Goal: Find specific page/section: Find specific page/section

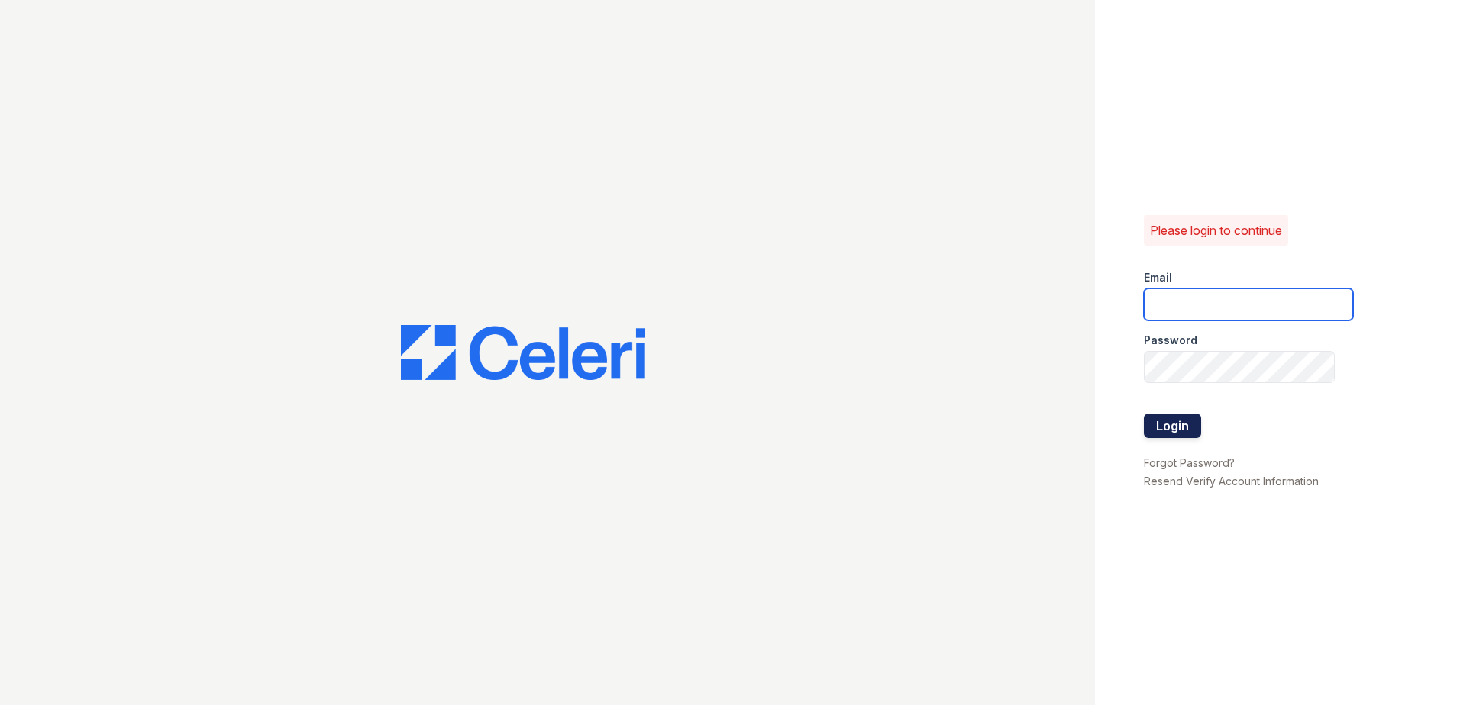
type input "scraig@trinity-pm.com"
click at [1189, 421] on button "Login" at bounding box center [1172, 426] width 57 height 24
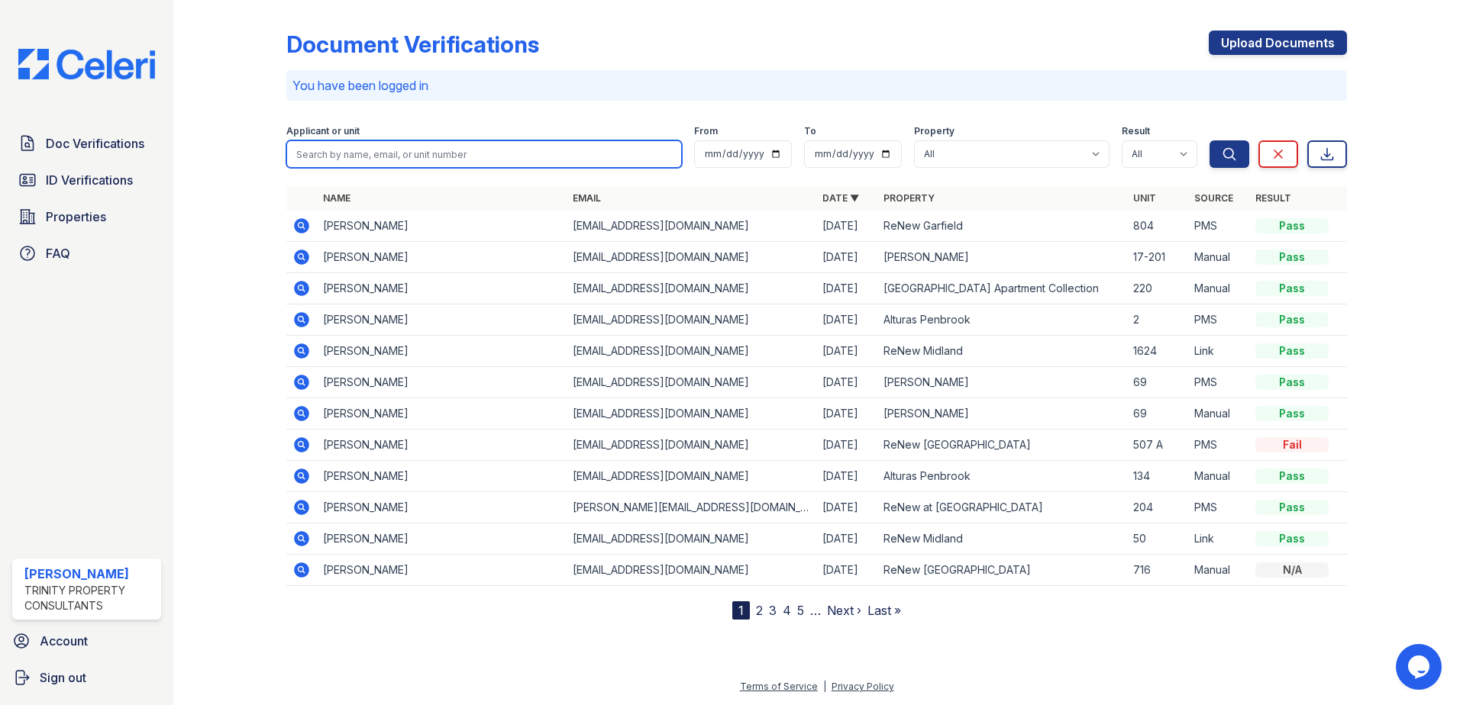
click at [452, 153] on input "search" at bounding box center [483, 153] width 395 height 27
type input "[PERSON_NAME]"
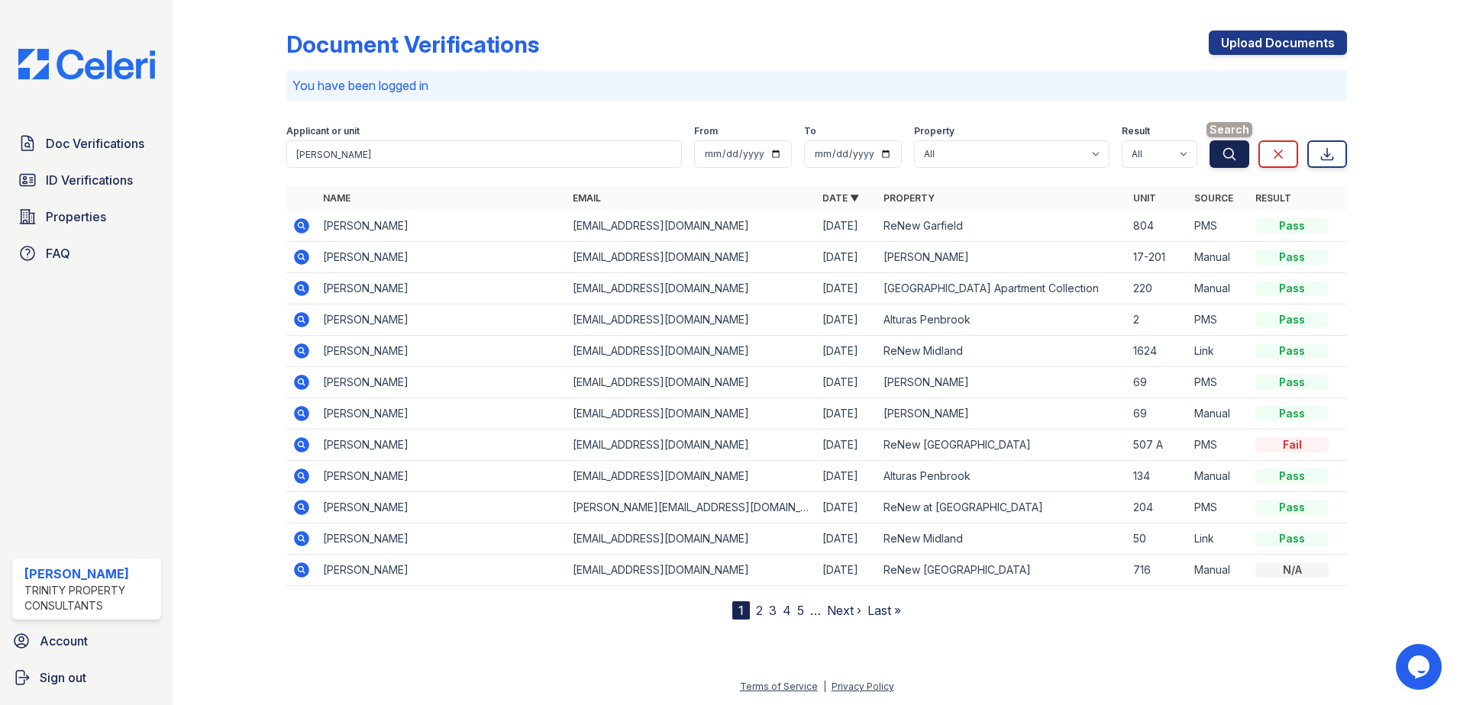
click at [1231, 160] on icon "submit" at bounding box center [1228, 154] width 15 height 15
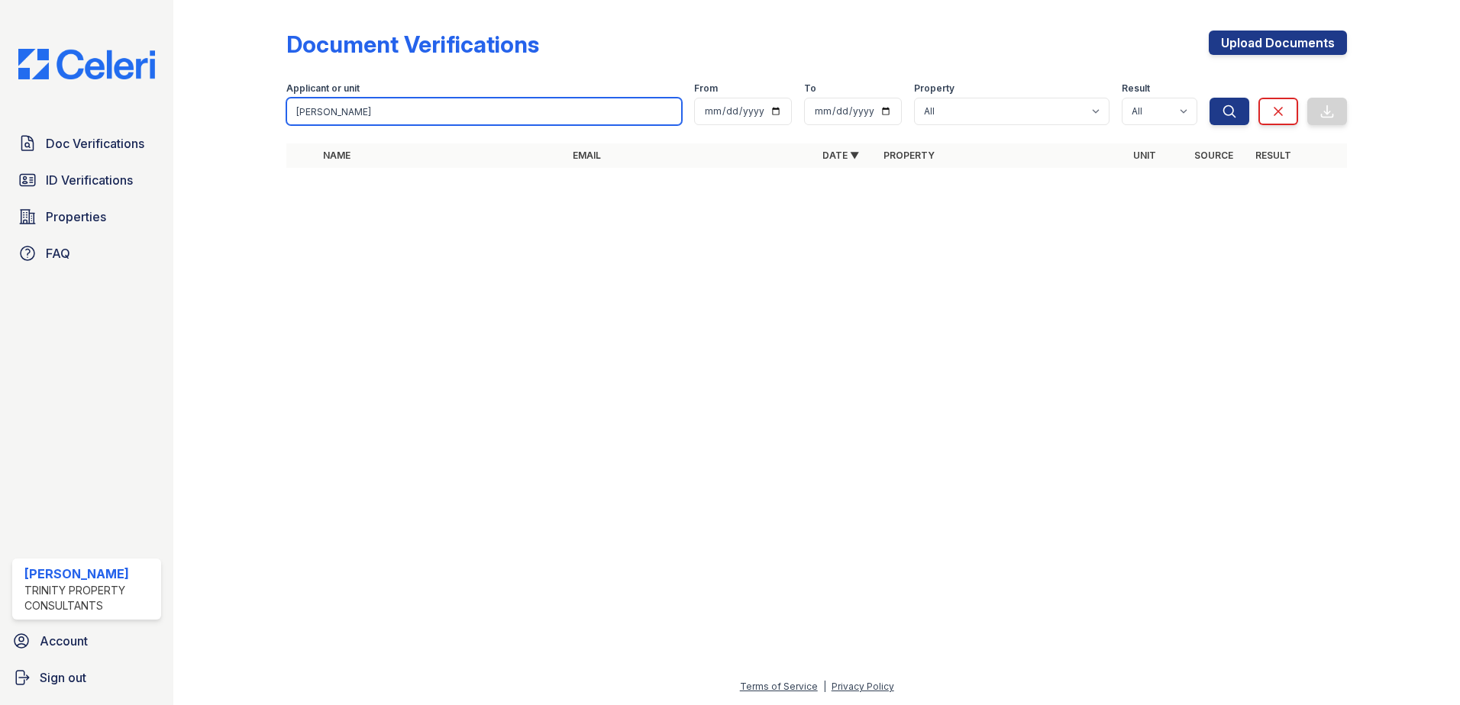
drag, startPoint x: 450, startPoint y: 105, endPoint x: 0, endPoint y: 121, distance: 449.9
click at [0, 120] on html "Doc Verifications ID Verifications Properties FAQ [PERSON_NAME] Trinity Propert…" at bounding box center [730, 352] width 1460 height 705
type input "[PERSON_NAME]"
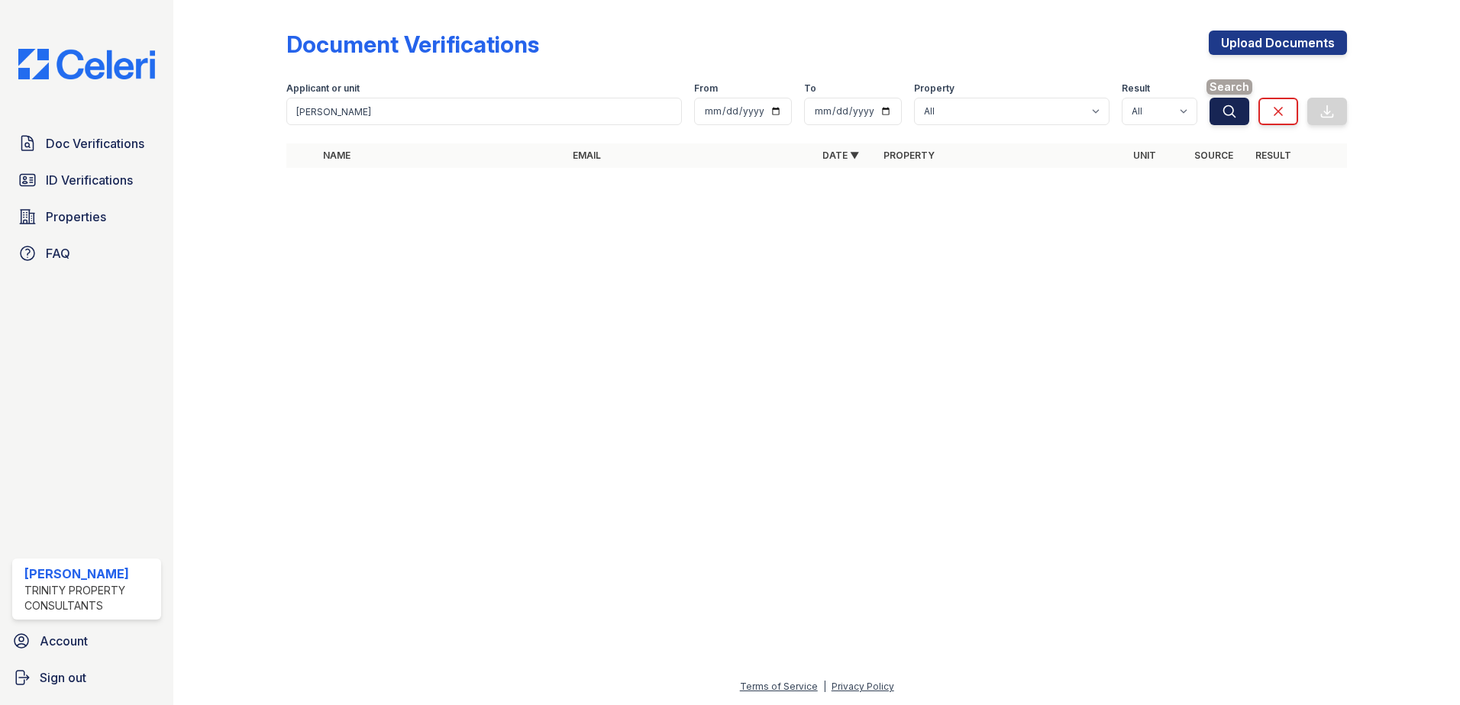
click at [1216, 118] on button "Search" at bounding box center [1229, 111] width 40 height 27
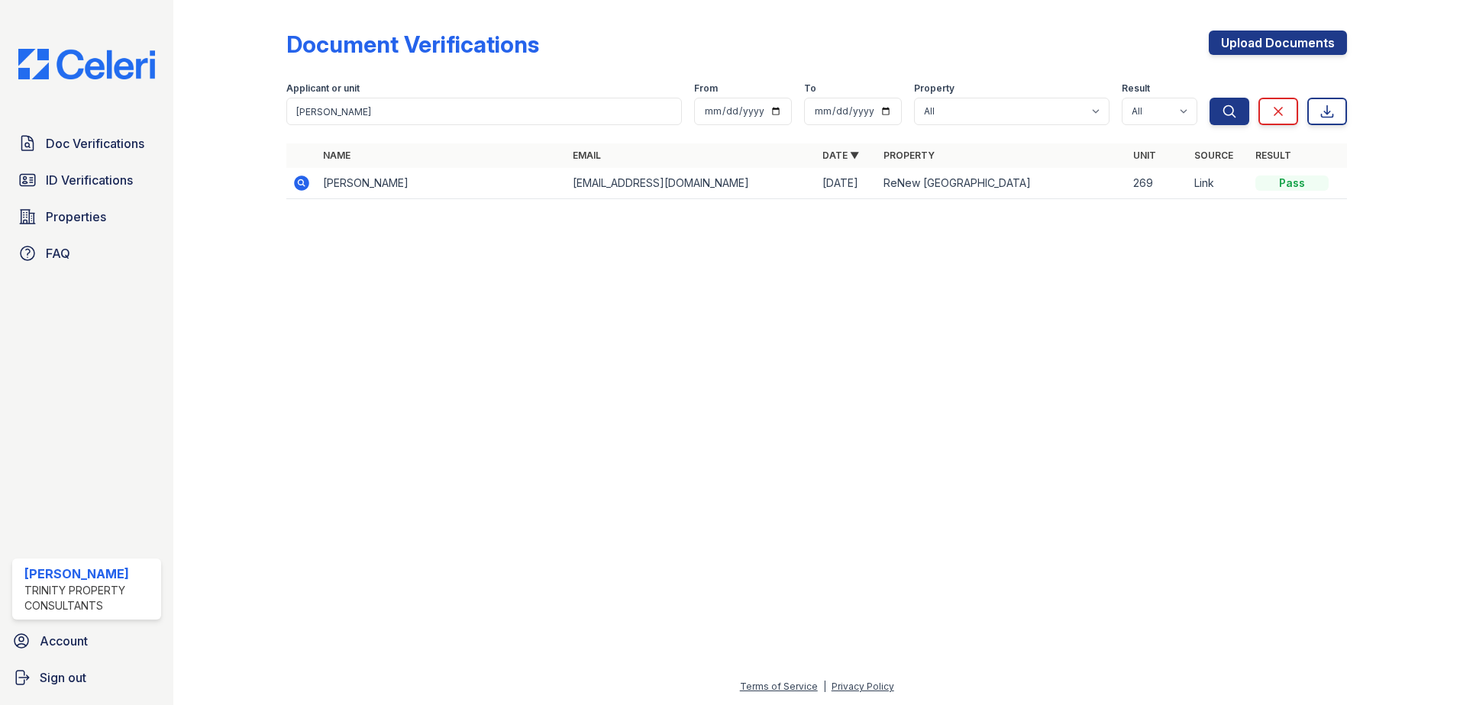
click at [302, 182] on icon at bounding box center [300, 182] width 4 height 4
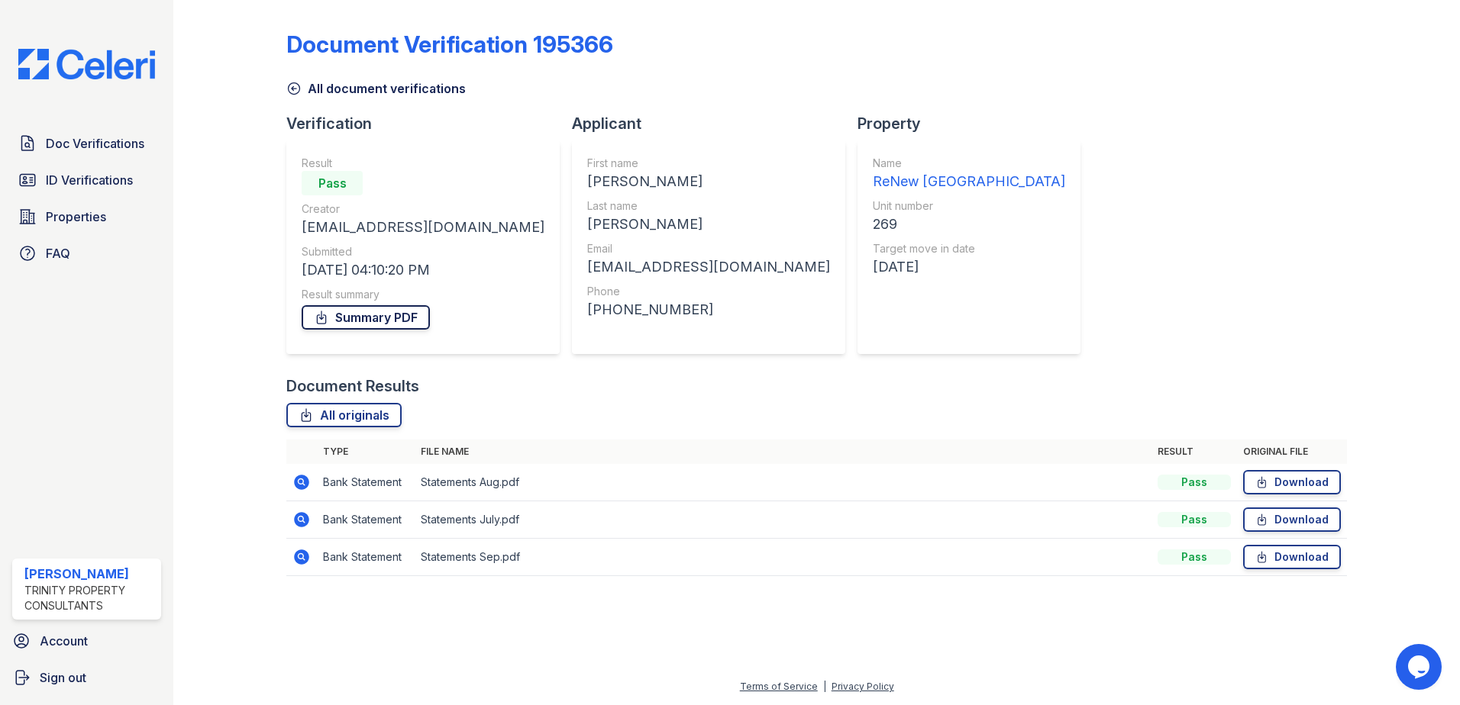
click at [340, 315] on link "Summary PDF" at bounding box center [366, 317] width 128 height 24
click at [76, 180] on span "ID Verifications" at bounding box center [89, 180] width 87 height 18
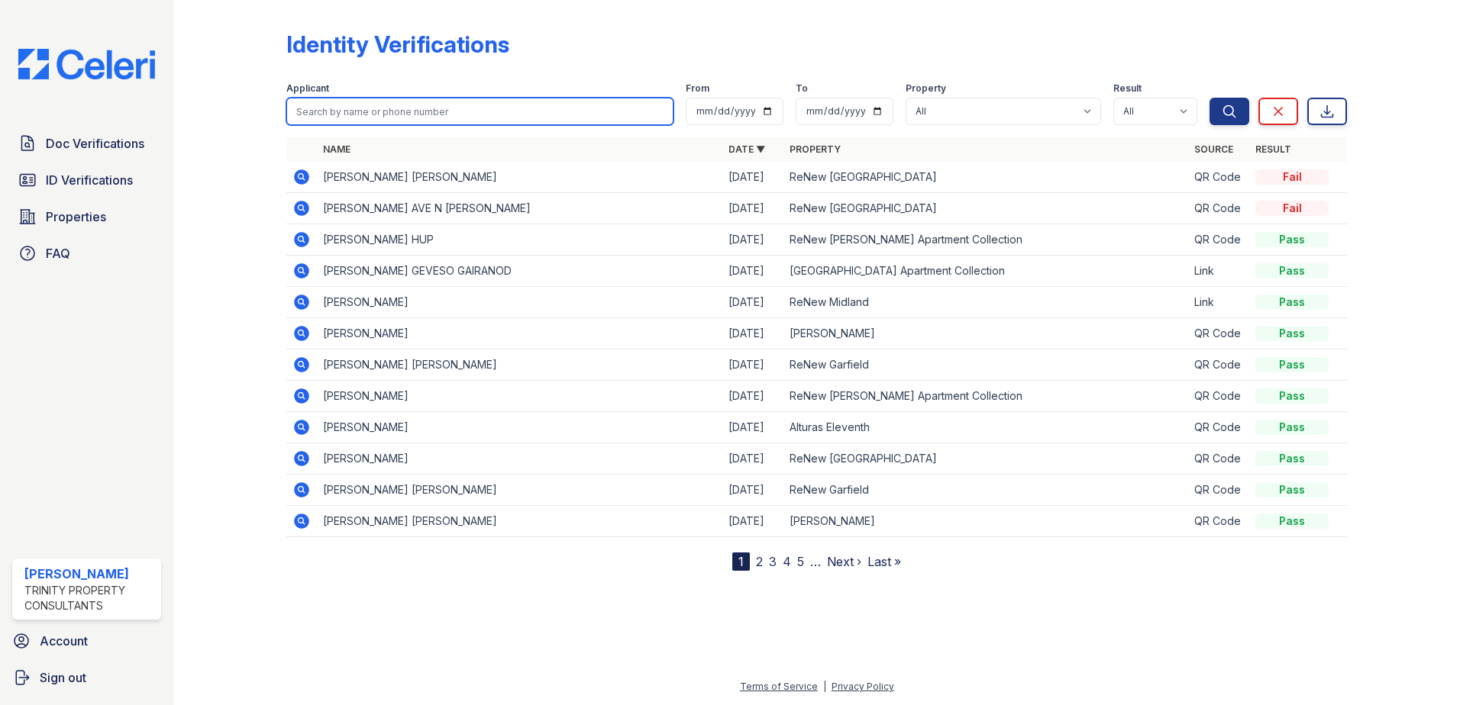
click at [397, 111] on input "search" at bounding box center [479, 111] width 387 height 27
type input "[PERSON_NAME]"
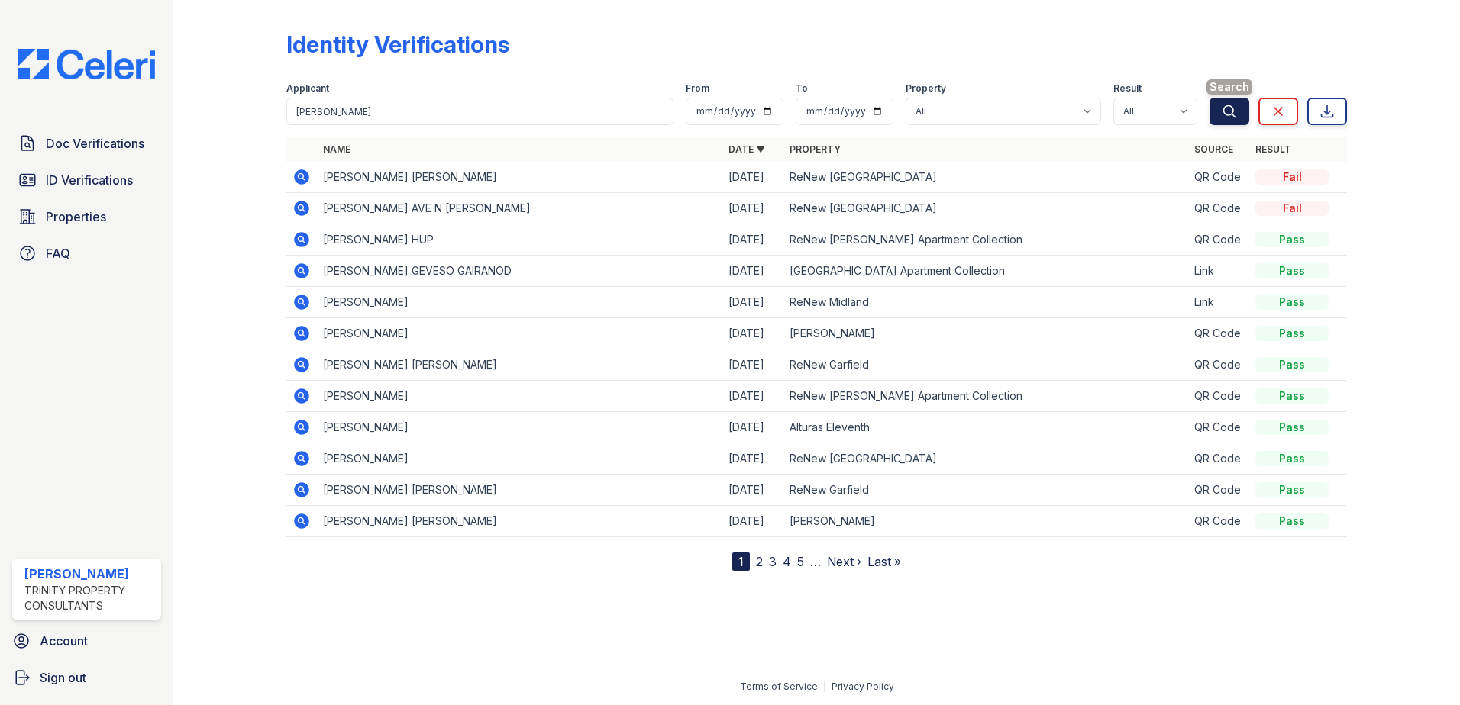
click at [1241, 112] on button "Search" at bounding box center [1229, 111] width 40 height 27
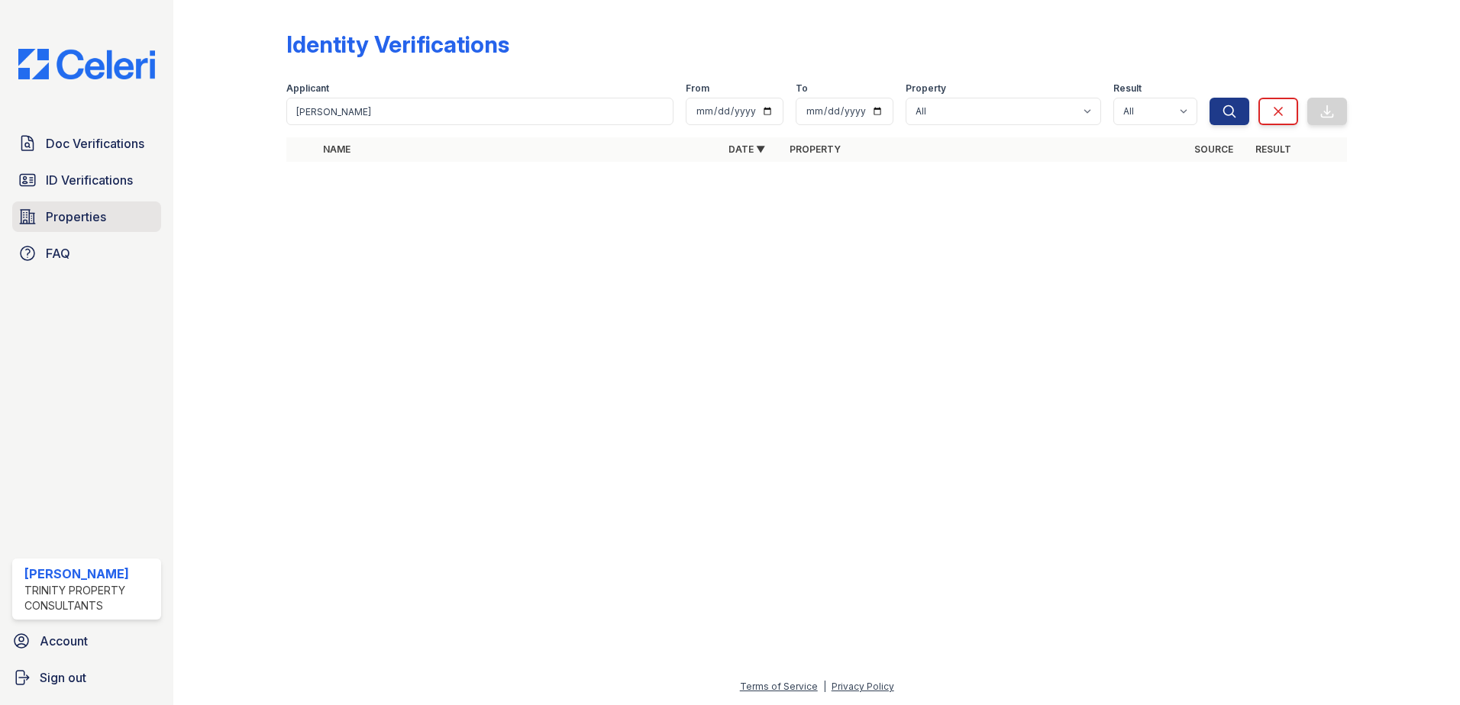
click at [82, 216] on span "Properties" at bounding box center [76, 217] width 60 height 18
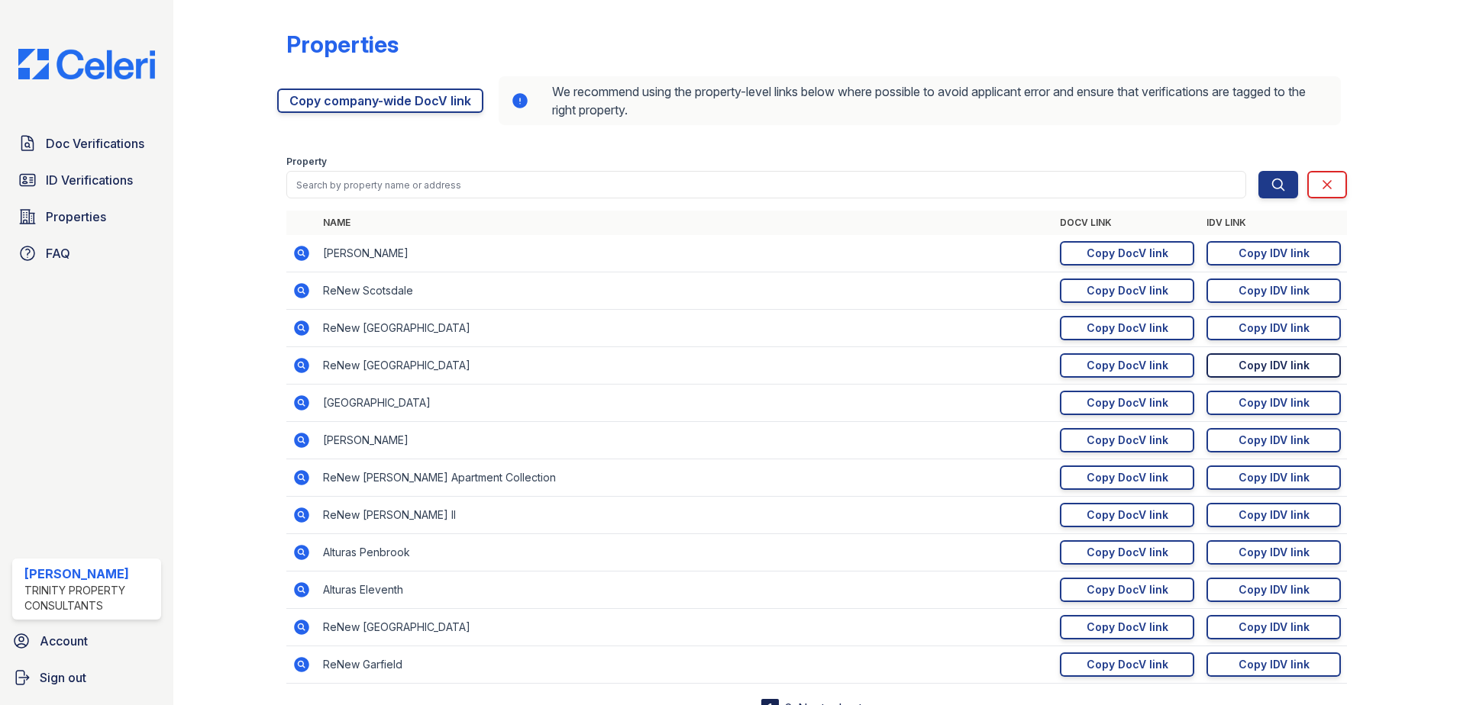
click at [1244, 361] on div "Copy IDV link" at bounding box center [1273, 365] width 71 height 15
